Goal: Task Accomplishment & Management: Use online tool/utility

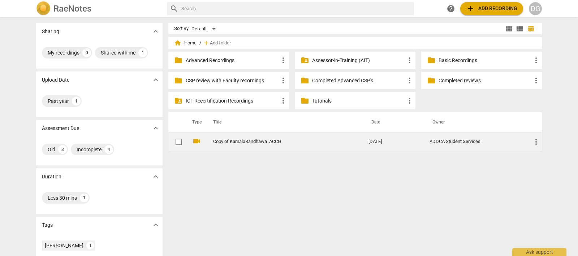
click at [237, 141] on link "Copy of KamalaRandhawa_ACCG" at bounding box center [277, 141] width 129 height 5
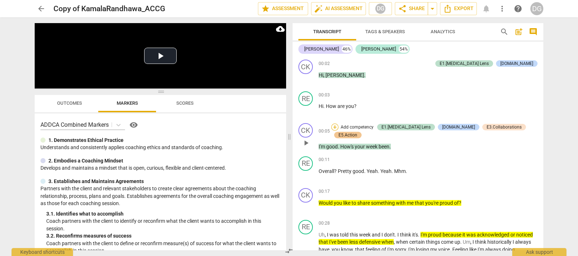
click at [339, 127] on div "+" at bounding box center [334, 127] width 7 height 7
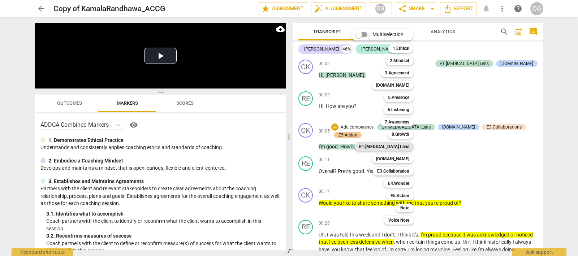
click at [403, 147] on b "E1.[MEDICAL_DATA] Lens" at bounding box center [384, 146] width 50 height 9
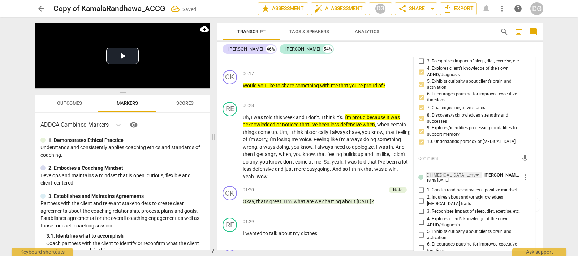
scroll to position [163, 0]
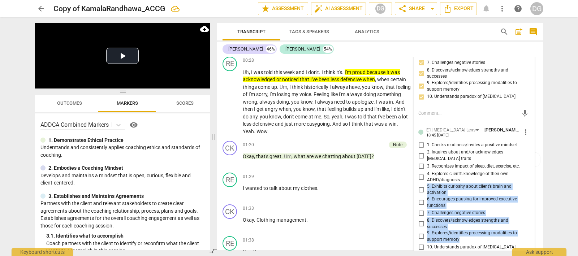
drag, startPoint x: 426, startPoint y: 176, endPoint x: 465, endPoint y: 218, distance: 57.0
click at [469, 228] on div "1. Checks readiness/invites a positive mindset 2. Inquires about and/or acknowl…" at bounding box center [475, 196] width 112 height 111
copy div "5. Exhibits curiosity about client’s brain and activation 6. Encourages pausing…"
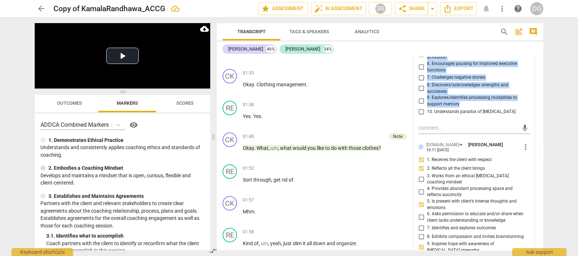
scroll to position [344, 0]
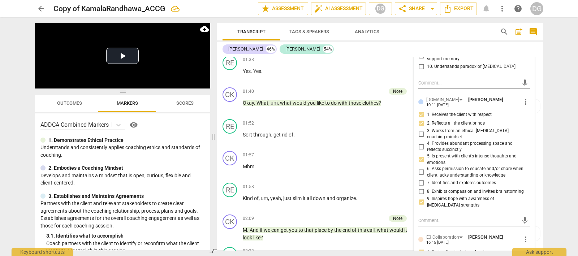
click at [495, 111] on label "1. Receives the client with respect" at bounding box center [472, 115] width 112 height 9
click at [427, 111] on input "1. Receives the client with respect" at bounding box center [422, 115] width 12 height 9
checkbox input "true"
click at [446, 212] on div "mic" at bounding box center [475, 220] width 112 height 16
click at [422, 155] on input "5. Is present with client’s intense thoughts and emotions" at bounding box center [422, 159] width 12 height 9
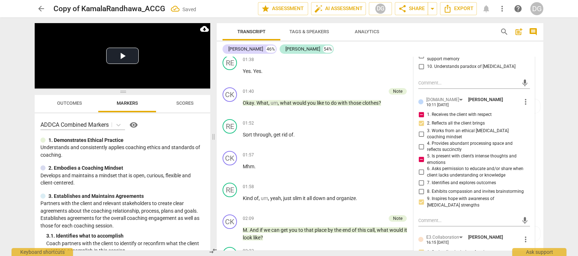
click at [420, 155] on input "5. Is present with client’s intense thoughts and emotions" at bounding box center [422, 159] width 12 height 9
checkbox input "false"
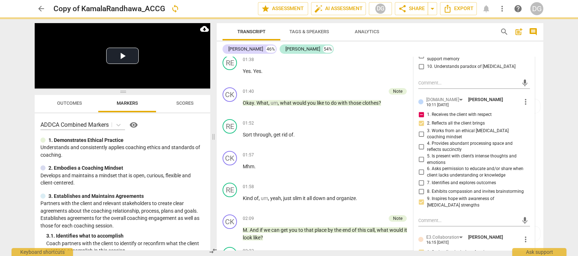
click at [421, 119] on input "2. Reflects all the client brings" at bounding box center [422, 123] width 12 height 9
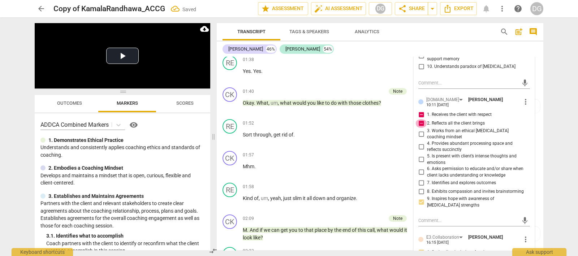
click at [421, 119] on input "2. Reflects all the client brings" at bounding box center [422, 123] width 12 height 9
checkbox input "false"
click at [418, 111] on input "1. Receives the client with respect" at bounding box center [422, 115] width 12 height 9
click at [419, 111] on input "1. Receives the client with respect" at bounding box center [422, 115] width 12 height 9
checkbox input "true"
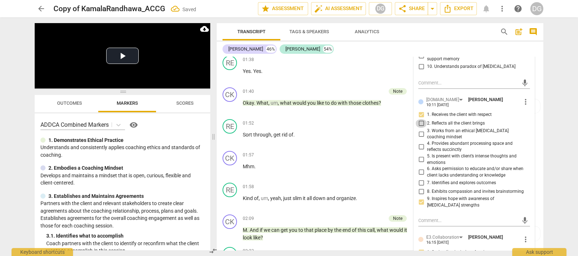
click at [419, 119] on input "2. Reflects all the client brings" at bounding box center [422, 123] width 12 height 9
click at [420, 119] on input "2. Reflects all the client brings" at bounding box center [422, 123] width 12 height 9
checkbox input "true"
click at [434, 196] on span "9. Inspires hope with awareness of [MEDICAL_DATA] strengths" at bounding box center [477, 202] width 100 height 13
click at [427, 198] on input "9. Inspires hope with awareness of [MEDICAL_DATA] strengths" at bounding box center [422, 202] width 12 height 9
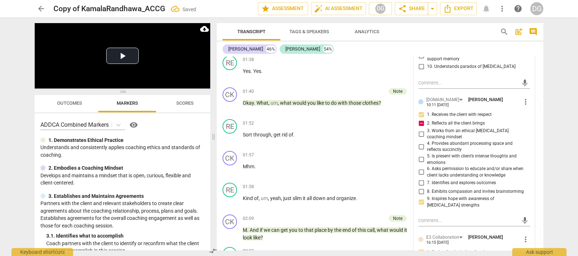
checkbox input "true"
click at [460, 196] on label "9. Inspires hope with awareness of [MEDICAL_DATA] strengths" at bounding box center [472, 202] width 112 height 13
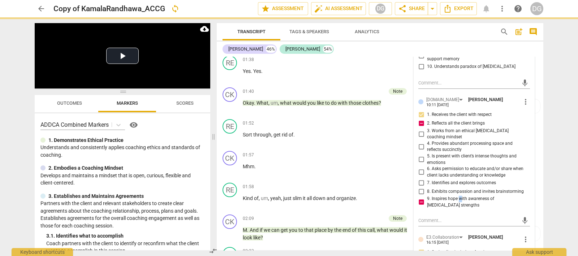
click at [527, 196] on div "9. Inspires hope with awareness of [MEDICAL_DATA] strengths" at bounding box center [475, 202] width 112 height 13
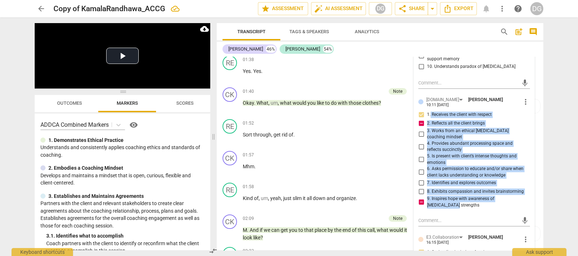
drag, startPoint x: 526, startPoint y: 184, endPoint x: 429, endPoint y: 102, distance: 126.7
click at [429, 111] on div "1. Receives the client with respect 2. Reflects all the client brings 3. Works …" at bounding box center [475, 160] width 112 height 98
click at [453, 192] on div "[DOMAIN_NAME] [PERSON_NAME] 10:11 [DATE] more_vert 1. Receives the client with …" at bounding box center [475, 154] width 112 height 116
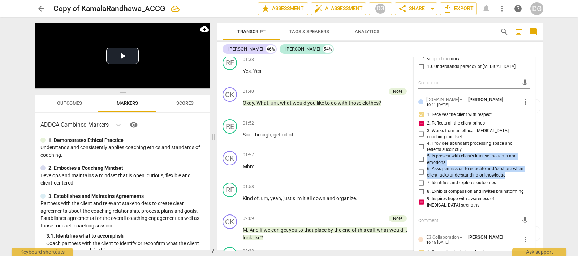
drag, startPoint x: 427, startPoint y: 140, endPoint x: 503, endPoint y: 159, distance: 79.2
click at [503, 159] on div "1. Receives the client with respect 2. Reflects all the client brings 3. Works …" at bounding box center [475, 160] width 112 height 98
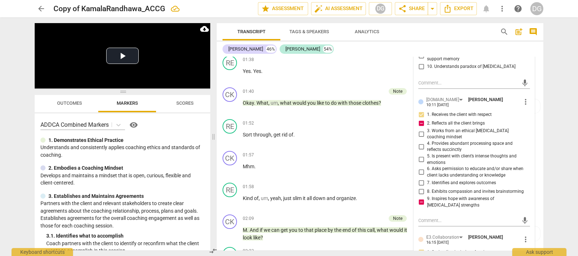
click at [427, 120] on span "2. Reflects all the client brings" at bounding box center [456, 123] width 58 height 7
click at [426, 119] on input "2. Reflects all the client brings" at bounding box center [422, 123] width 12 height 9
checkbox input "false"
click at [421, 198] on input "9. Inspires hope with awareness of [MEDICAL_DATA] strengths" at bounding box center [422, 202] width 12 height 9
checkbox input "false"
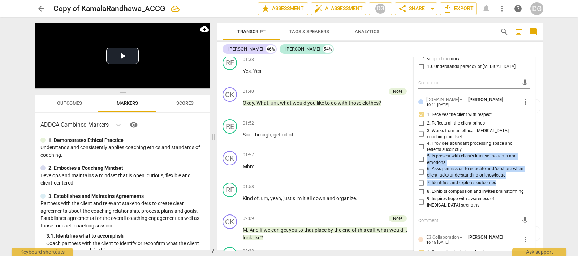
drag, startPoint x: 497, startPoint y: 164, endPoint x: 427, endPoint y: 140, distance: 74.6
click at [427, 140] on div "1. Receives the client with respect 2. Reflects all the client brings 3. Works …" at bounding box center [475, 160] width 112 height 98
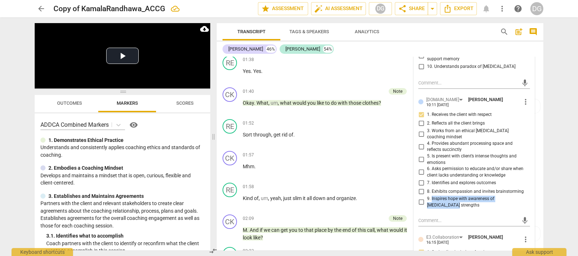
drag, startPoint x: 430, startPoint y: 184, endPoint x: 528, endPoint y: 185, distance: 98.0
click at [528, 185] on div "E1.[MEDICAL_DATA] Lens [PERSON_NAME] 10:12 [DATE] more_vert 1. Checks readiness…" at bounding box center [474, 179] width 120 height 777
copy span "Inspires hope with awareness of [MEDICAL_DATA] strengths"
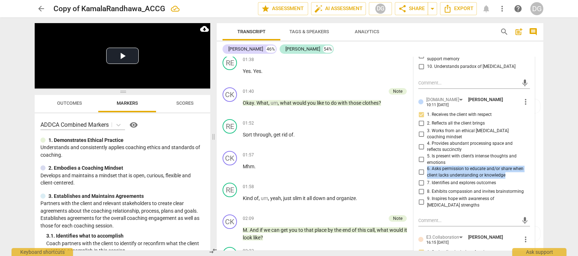
drag, startPoint x: 506, startPoint y: 157, endPoint x: 425, endPoint y: 151, distance: 81.9
click at [425, 166] on label "6. Asks permission to educate and/or share when client lacks understanding or k…" at bounding box center [472, 172] width 112 height 13
copy span "6. Asks permission to educate and/or share when client lacks understanding or k…"
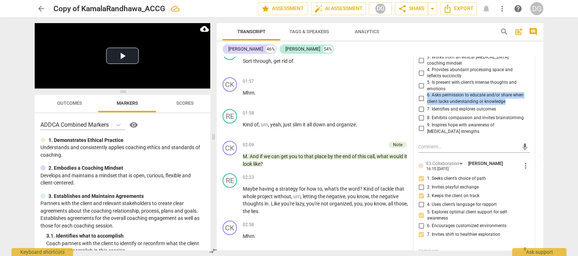
scroll to position [434, 0]
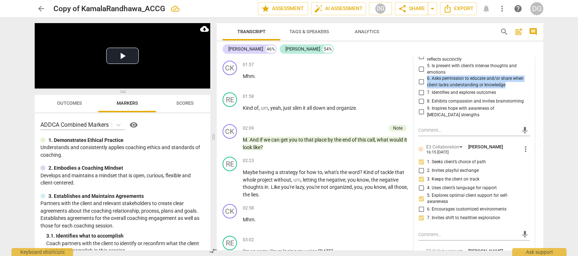
click at [443, 215] on span "7. Invites shift to healthier exploration" at bounding box center [463, 218] width 73 height 7
click at [427, 214] on input "7. Invites shift to healthier exploration" at bounding box center [422, 218] width 12 height 9
click at [420, 214] on input "7. Invites shift to healthier exploration" at bounding box center [422, 218] width 12 height 9
checkbox input "false"
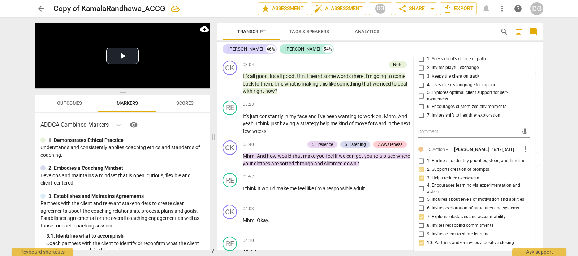
scroll to position [660, 0]
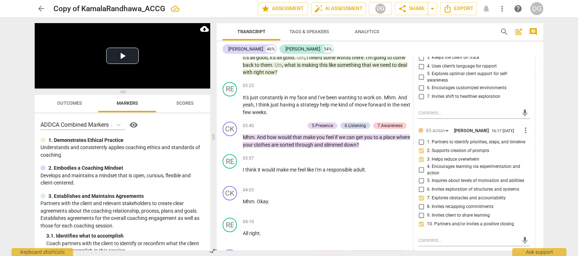
click at [424, 155] on input "3. Helps reduce overwhelm" at bounding box center [422, 159] width 12 height 9
click at [423, 155] on input "3. Helps reduce overwhelm" at bounding box center [422, 159] width 12 height 9
checkbox input "false"
drag, startPoint x: 481, startPoint y: 137, endPoint x: 426, endPoint y: 131, distance: 55.7
click at [426, 138] on div "1. Partners to identify priorities, steps, and timeline 2. Supports creation of…" at bounding box center [475, 183] width 112 height 91
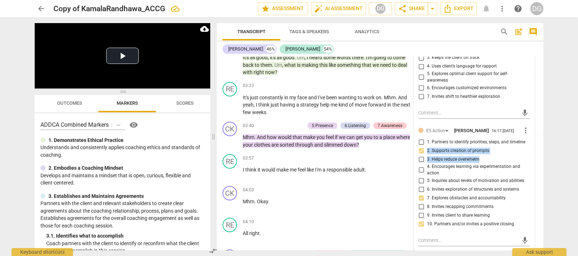
copy div "2. Supports creation of prompts 3. Helps reduce overwhelm"
drag, startPoint x: 444, startPoint y: 151, endPoint x: 427, endPoint y: 131, distance: 25.9
click at [427, 138] on div "1. Partners to identify priorities, steps, and timeline 2. Supports creation of…" at bounding box center [475, 183] width 112 height 91
copy div "2. Supports creation of prompts 3. Helps reduce overwhelm 4. Encourages learnin…"
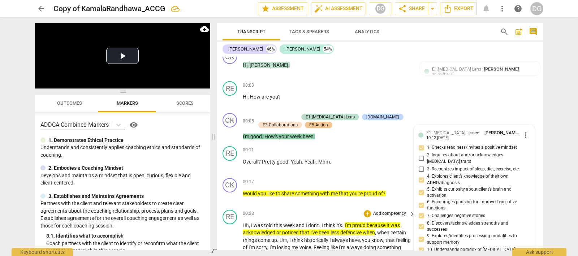
scroll to position [0, 0]
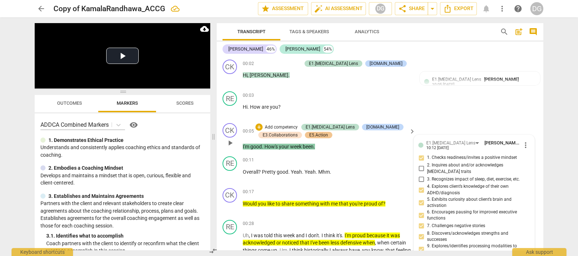
click at [431, 121] on div "CK play_arrow pause 00:05 + Add competency E1.[MEDICAL_DATA] Lens [DOMAIN_NAME]…" at bounding box center [380, 136] width 327 height 33
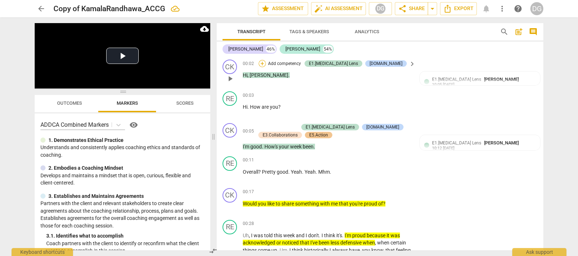
click at [266, 62] on div "+" at bounding box center [262, 63] width 7 height 7
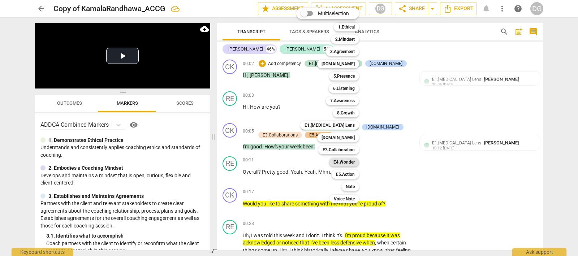
click at [348, 161] on b "E4.Wonder" at bounding box center [344, 162] width 21 height 9
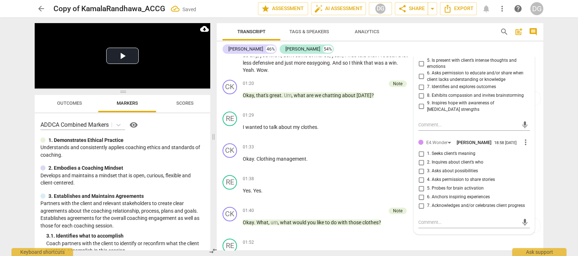
scroll to position [271, 0]
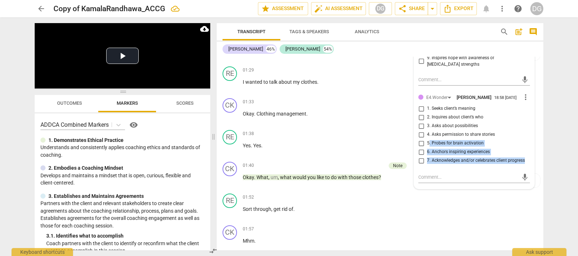
drag, startPoint x: 428, startPoint y: 125, endPoint x: 523, endPoint y: 143, distance: 96.8
click at [523, 143] on div "1. Seeks client’s meaning 2. Inquires about client’s who 3. Asks about possibil…" at bounding box center [475, 134] width 112 height 61
copy div ". Probes for brain activation 6. Anchors inspiring experiences 7. Acknowledges …"
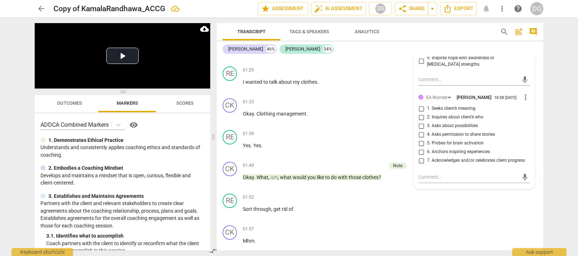
click at [492, 104] on label "1. Seeks client’s meaning" at bounding box center [472, 108] width 112 height 9
click at [427, 104] on input "1. Seeks client’s meaning" at bounding box center [422, 108] width 12 height 9
checkbox input "true"
drag, startPoint x: 423, startPoint y: 98, endPoint x: 434, endPoint y: 104, distance: 12.6
click at [461, 113] on label "2. Inquires about client’s who" at bounding box center [472, 117] width 112 height 9
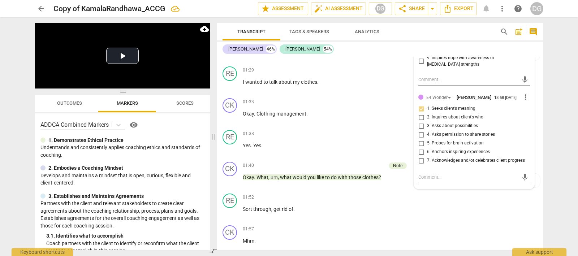
click at [427, 113] on input "2. Inquires about client’s who" at bounding box center [422, 117] width 12 height 9
drag, startPoint x: 426, startPoint y: 100, endPoint x: 459, endPoint y: 102, distance: 33.0
click at [459, 113] on label "2. Inquires about client’s who" at bounding box center [472, 117] width 112 height 9
click at [427, 113] on input "2. Inquires about client’s who" at bounding box center [422, 117] width 12 height 9
checkbox input "true"
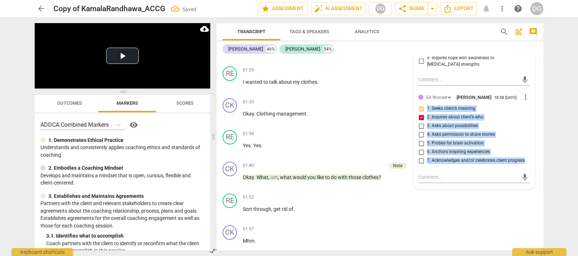
drag, startPoint x: 524, startPoint y: 145, endPoint x: 425, endPoint y: 91, distance: 112.9
click at [425, 104] on div "1. Seeks client’s meaning 2. Inquires about client’s who 3. Asks about possibil…" at bounding box center [475, 134] width 112 height 61
copy div "1. Seeks client’s meaning 2. Inquires about client’s who 3. Asks about possibil…"
